Goal: Information Seeking & Learning: Learn about a topic

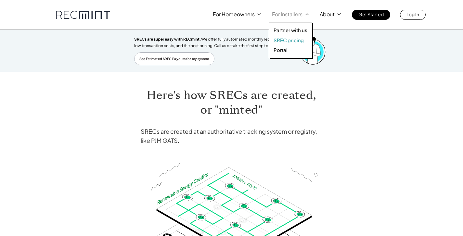
click at [285, 42] on p "SREC pricing" at bounding box center [289, 40] width 30 height 7
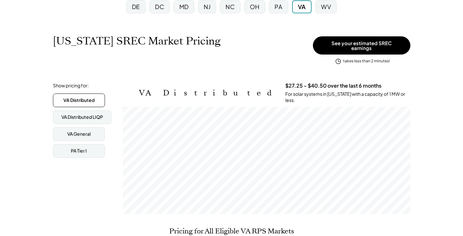
scroll to position [1168, 0]
click at [90, 148] on div "PA Tier I" at bounding box center [79, 151] width 52 height 14
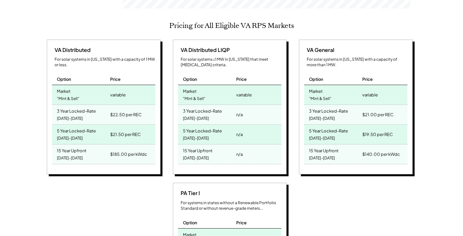
scroll to position [282, 0]
click at [223, 114] on div "3 Year Locked-Rate 2025-2027" at bounding box center [206, 115] width 57 height 20
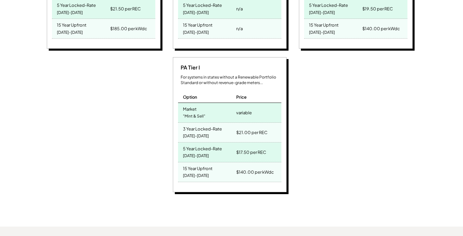
scroll to position [420, 0]
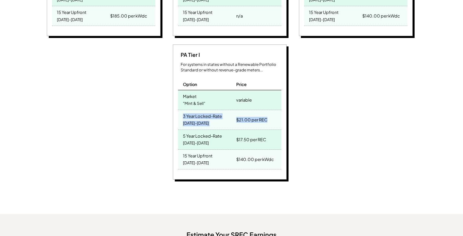
drag, startPoint x: 184, startPoint y: 112, endPoint x: 270, endPoint y: 120, distance: 86.6
type textarea "**********"
click at [270, 120] on div "3 Year Locked-Rate 2025-2027 $21.00 per REC" at bounding box center [229, 120] width 103 height 20
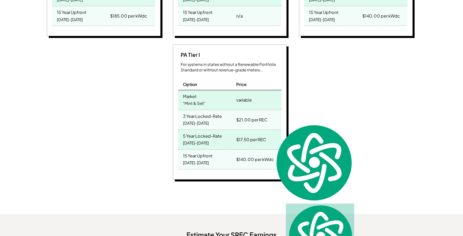
click at [217, 69] on div "For systems in states without a Renewable Portfolio Standard or without revenue…" at bounding box center [231, 67] width 101 height 11
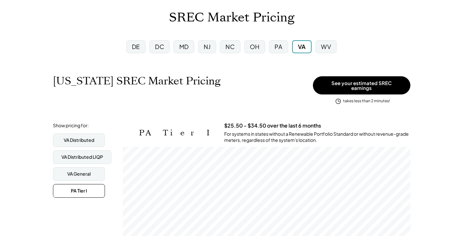
scroll to position [35, 0]
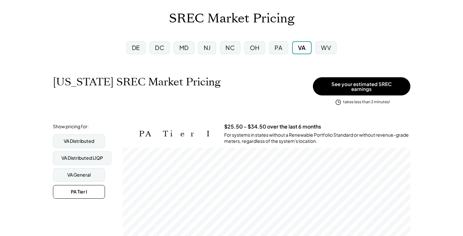
click at [208, 51] on div "NJ" at bounding box center [207, 48] width 7 height 8
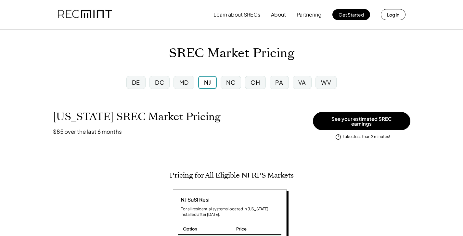
click at [160, 83] on div "DC" at bounding box center [159, 82] width 9 height 8
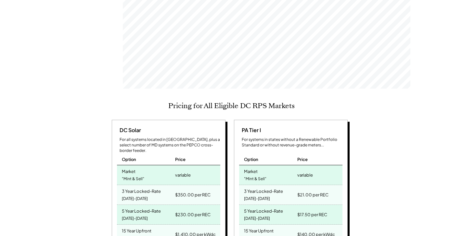
scroll to position [145, 0]
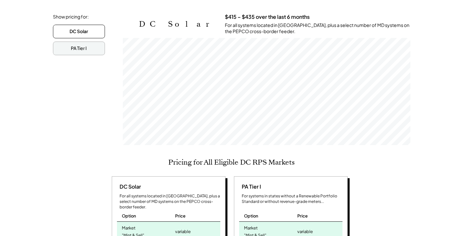
click at [93, 42] on div "PA Tier I" at bounding box center [79, 49] width 52 height 14
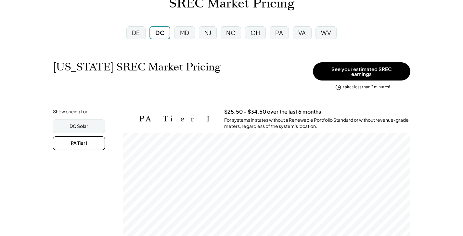
scroll to position [0, 0]
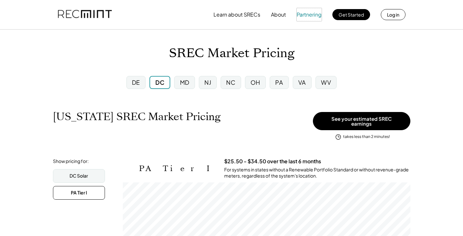
click at [299, 14] on button "Partnering" at bounding box center [309, 14] width 25 height 13
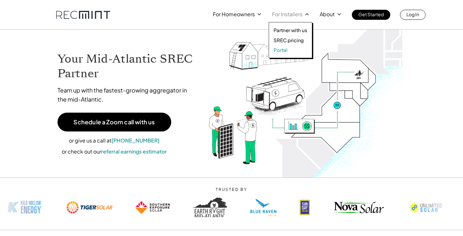
click at [283, 50] on p "Portal" at bounding box center [281, 50] width 14 height 7
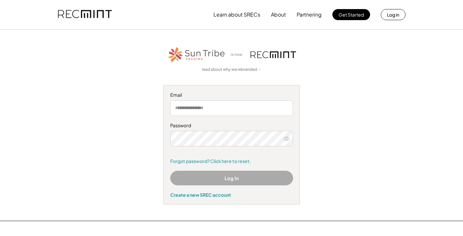
scroll to position [1168, 0]
